Goal: Task Accomplishment & Management: Manage account settings

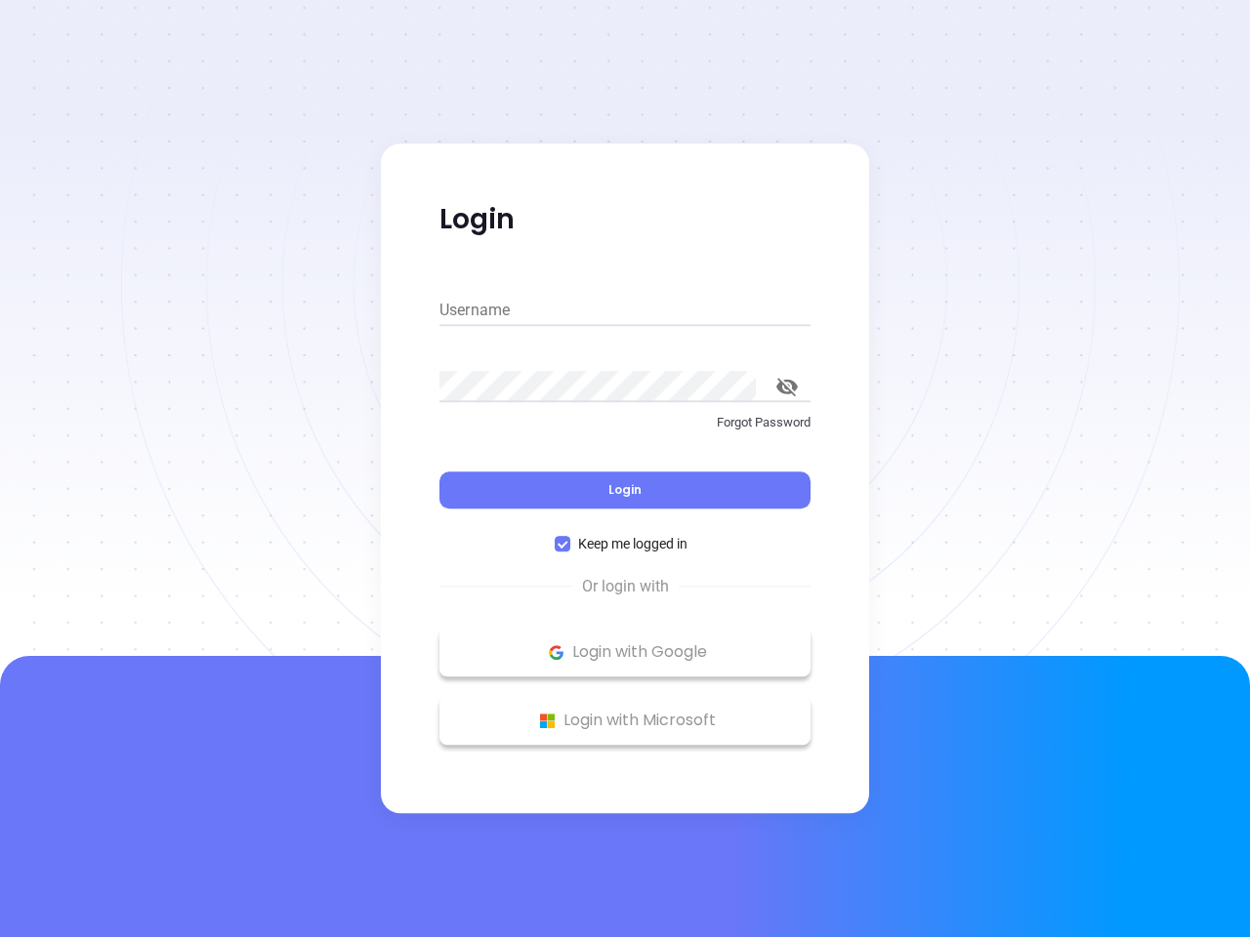
click at [625, 469] on div "Login" at bounding box center [624, 478] width 371 height 61
click at [625, 310] on input "Username" at bounding box center [624, 310] width 371 height 31
click at [787, 387] on icon "toggle password visibility" at bounding box center [786, 387] width 21 height 19
click at [625, 490] on span "Login" at bounding box center [624, 489] width 33 height 17
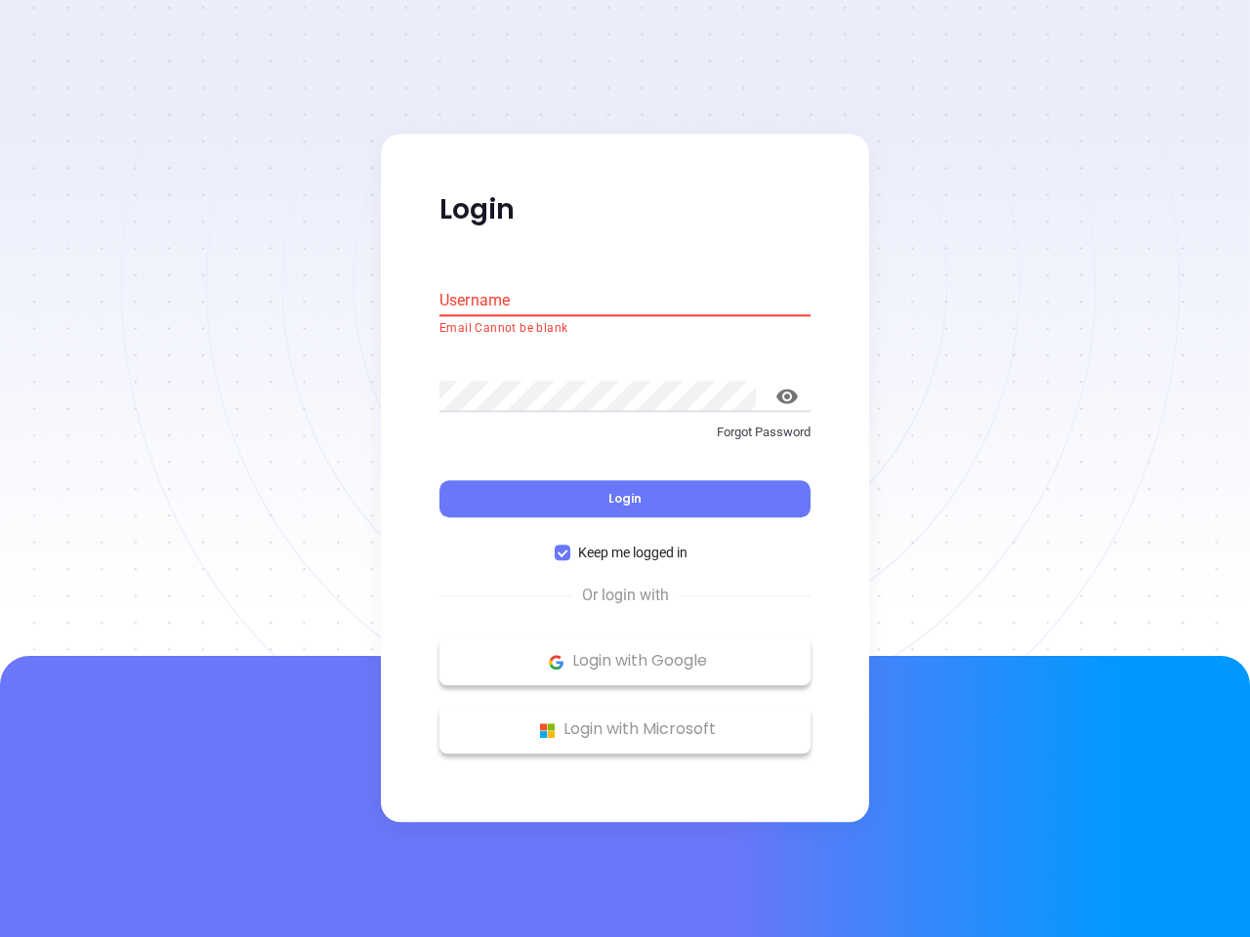
click at [625, 544] on span "Keep me logged in" at bounding box center [632, 553] width 125 height 21
click at [570, 546] on input "Keep me logged in" at bounding box center [563, 554] width 16 height 16
checkbox input "false"
click at [625, 652] on p "Login with Google" at bounding box center [624, 661] width 351 height 29
click at [625, 721] on p "Login with Microsoft" at bounding box center [624, 730] width 351 height 29
